Goal: Check status: Check status

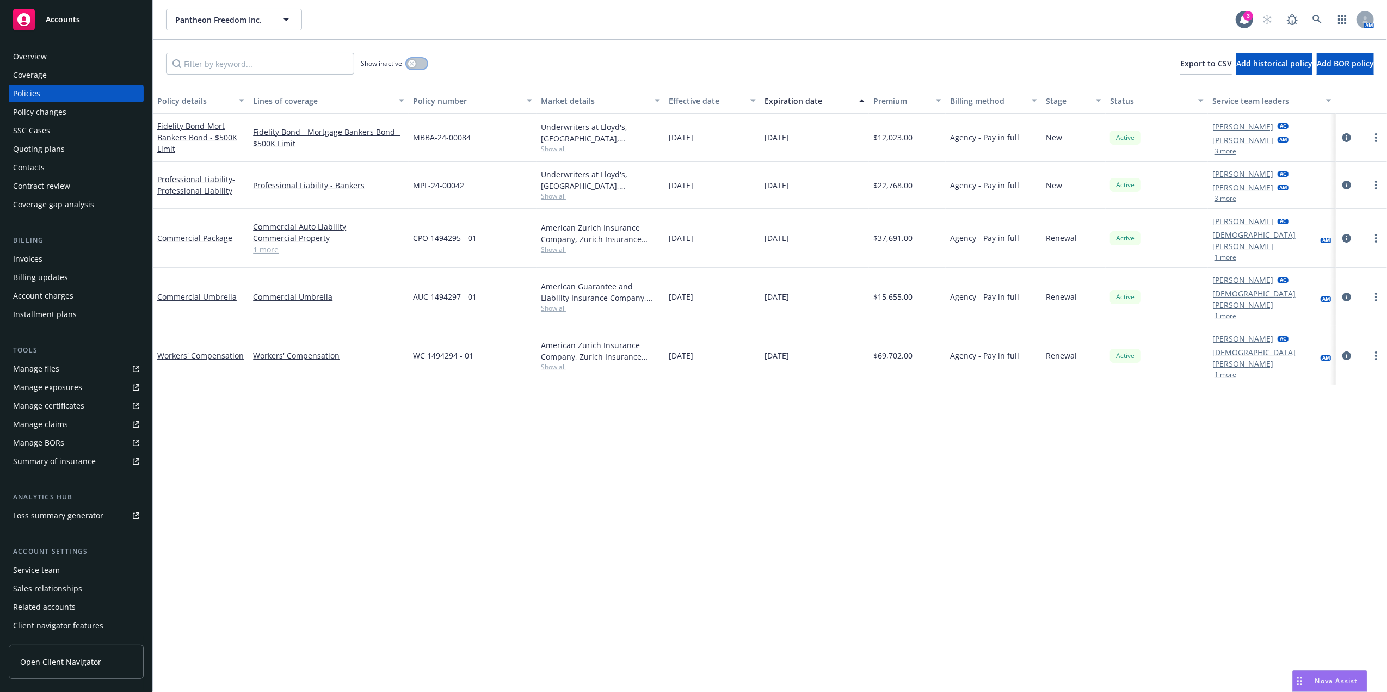
drag, startPoint x: 416, startPoint y: 64, endPoint x: 375, endPoint y: 64, distance: 40.3
click at [415, 64] on div "button" at bounding box center [412, 64] width 8 height 8
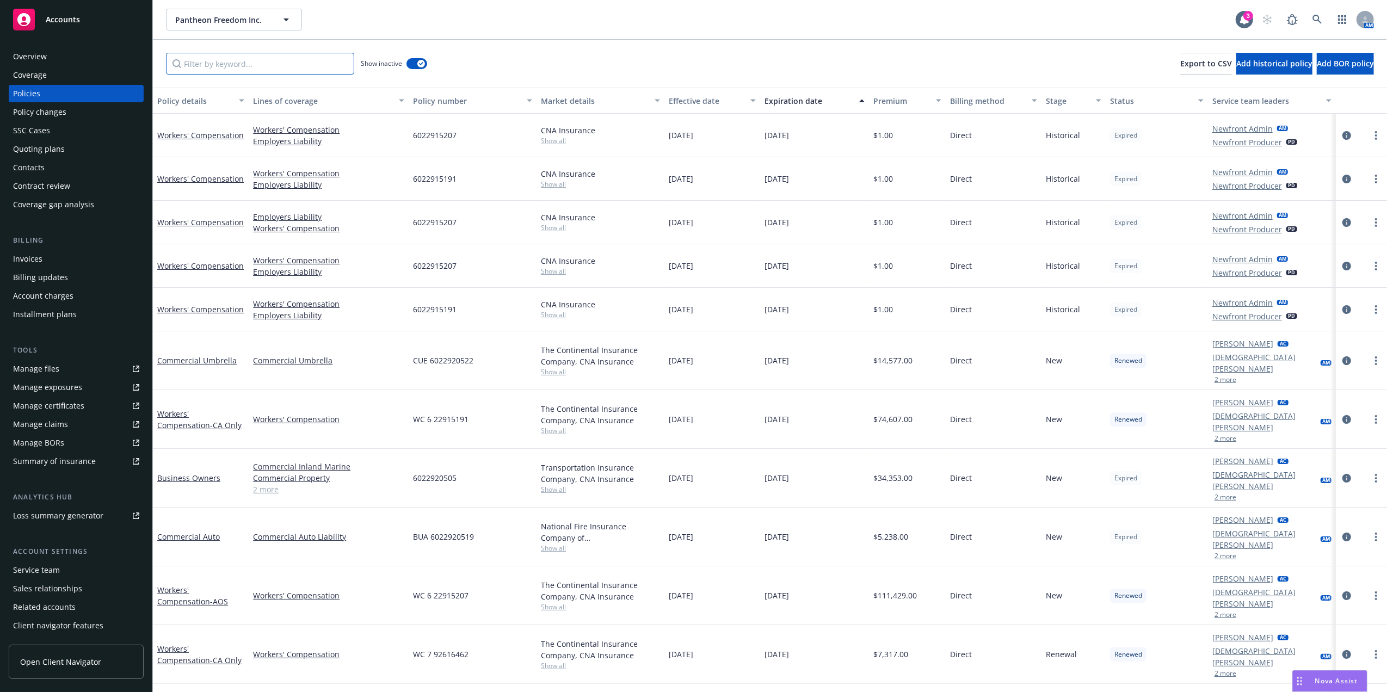
click at [259, 64] on input "Filter by keyword..." at bounding box center [260, 64] width 188 height 22
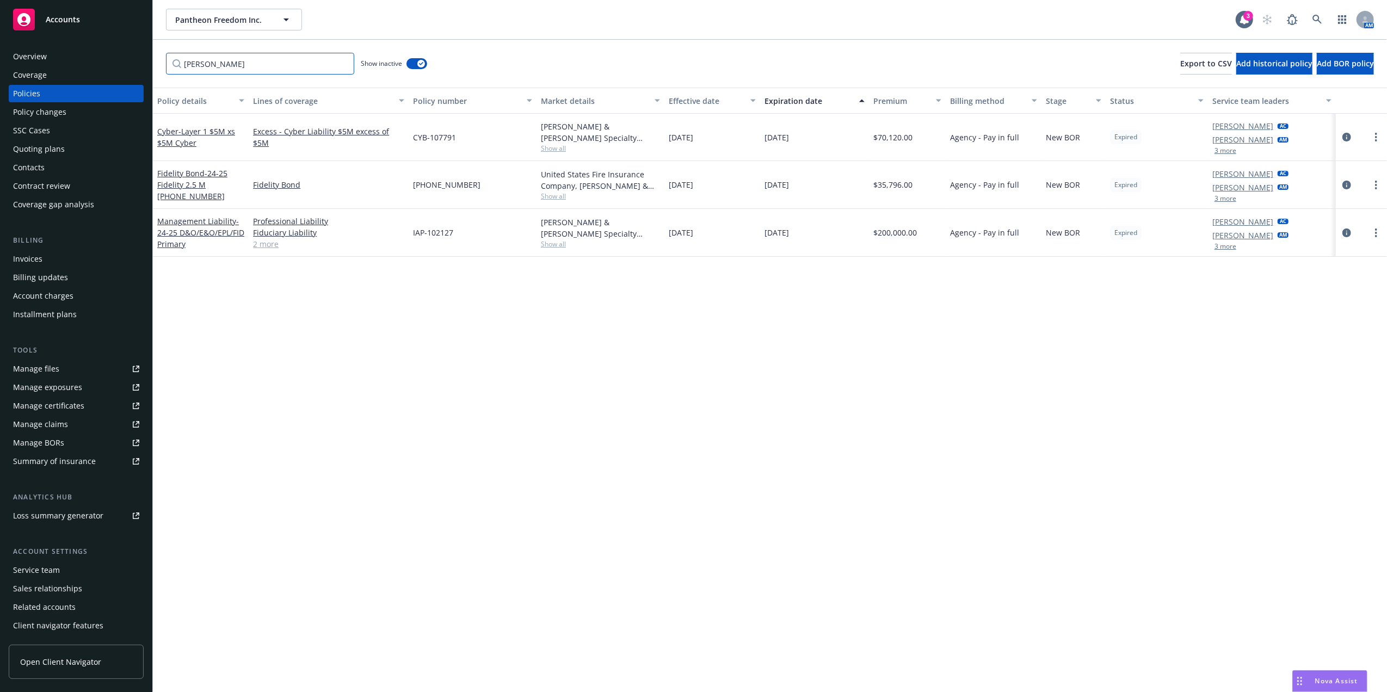
type input "[PERSON_NAME]"
click at [179, 185] on span "- 24-25 Fidelity 2.5 M [PHONE_NUMBER]" at bounding box center [192, 184] width 70 height 33
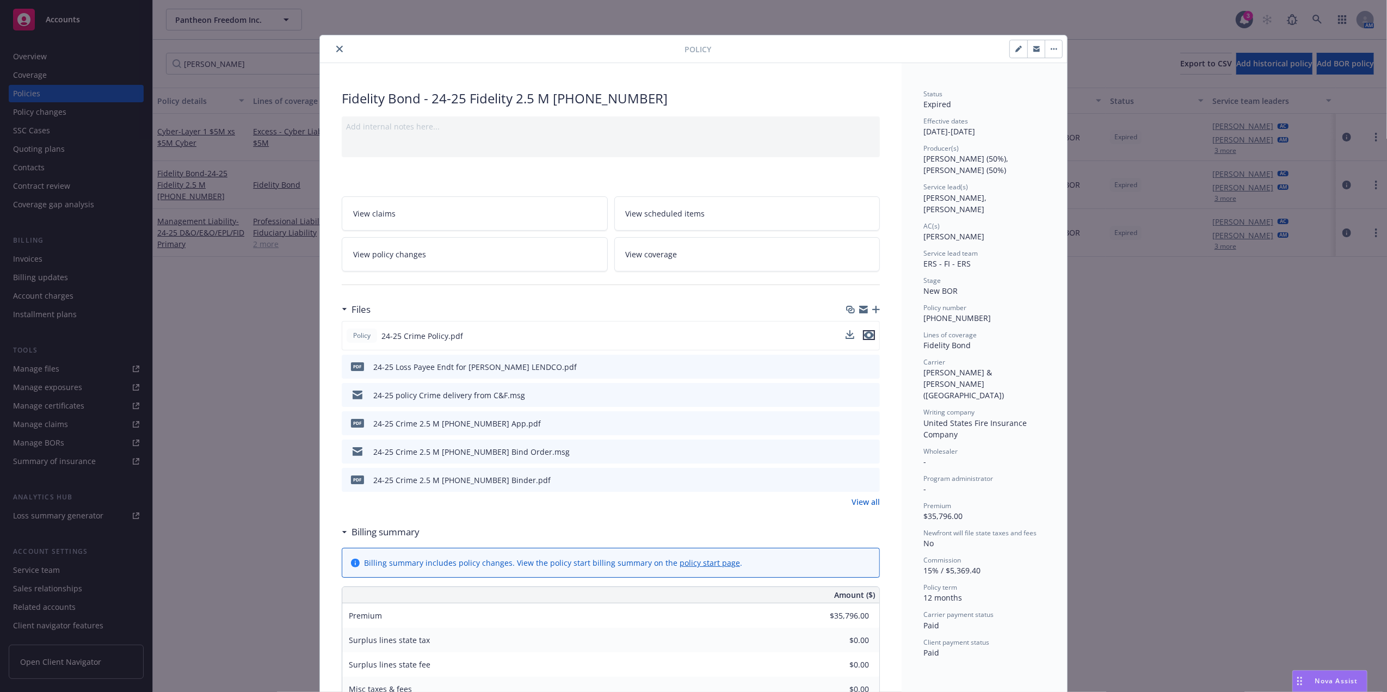
click at [867, 337] on icon "preview file" at bounding box center [869, 335] width 10 height 8
click at [864, 481] on icon "preview file" at bounding box center [869, 479] width 10 height 8
click at [333, 48] on button "close" at bounding box center [339, 48] width 13 height 13
click at [71, 150] on div "Quoting plans" at bounding box center [76, 148] width 126 height 17
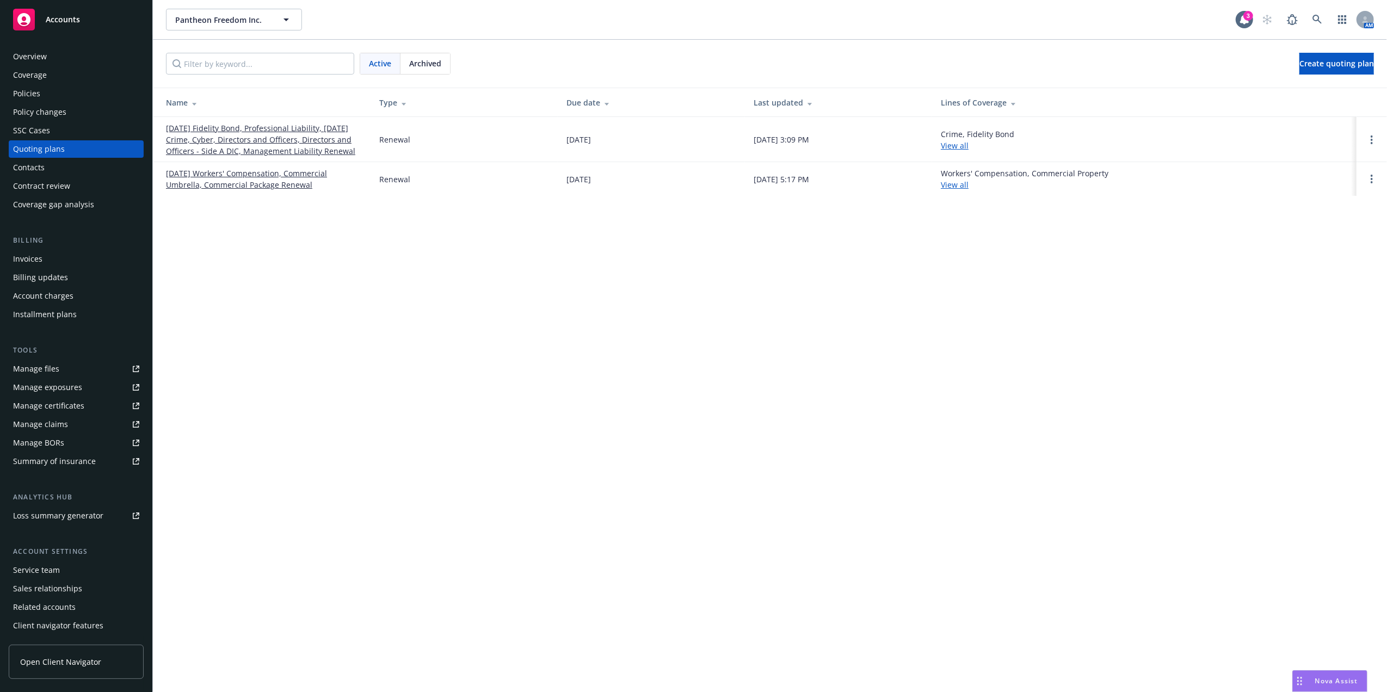
click at [258, 137] on link "[DATE] Fidelity Bond, Professional Liability, [DATE] Crime, Cyber, Directors an…" at bounding box center [264, 139] width 196 height 34
